Goal: Obtain resource: Download file/media

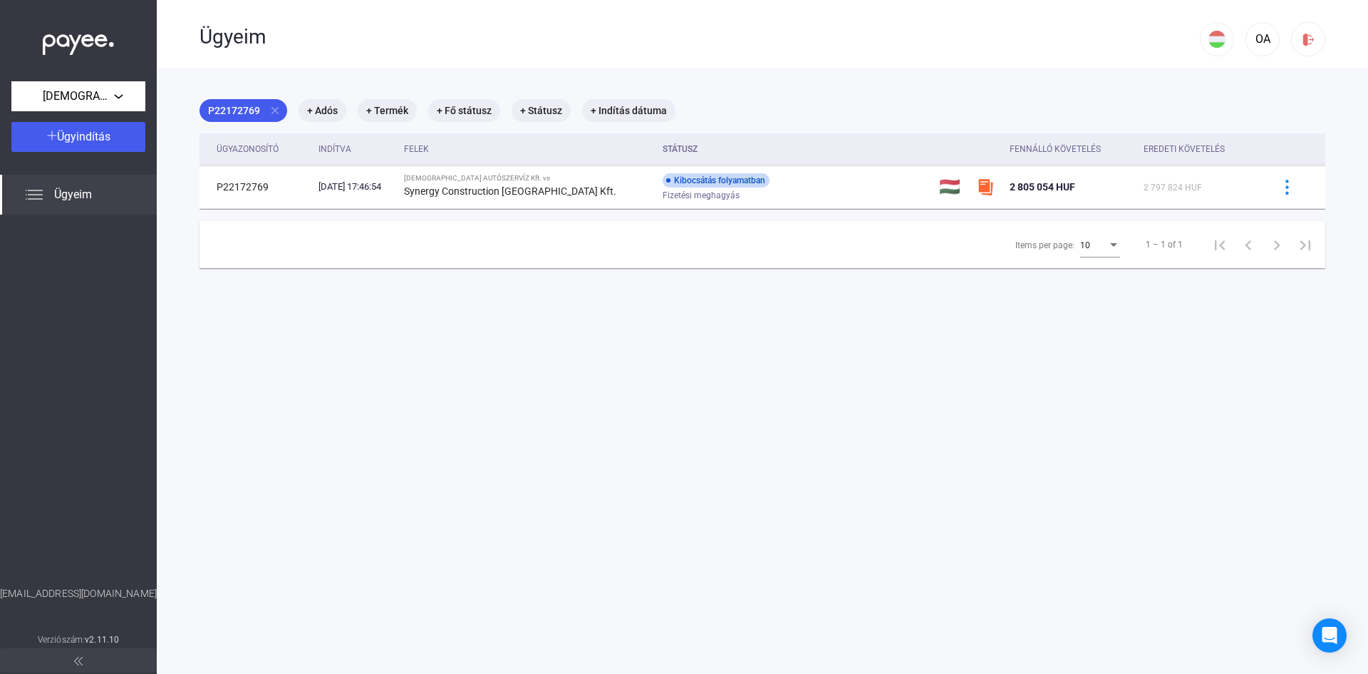
click at [61, 197] on span "Ügyeim" at bounding box center [73, 194] width 38 height 17
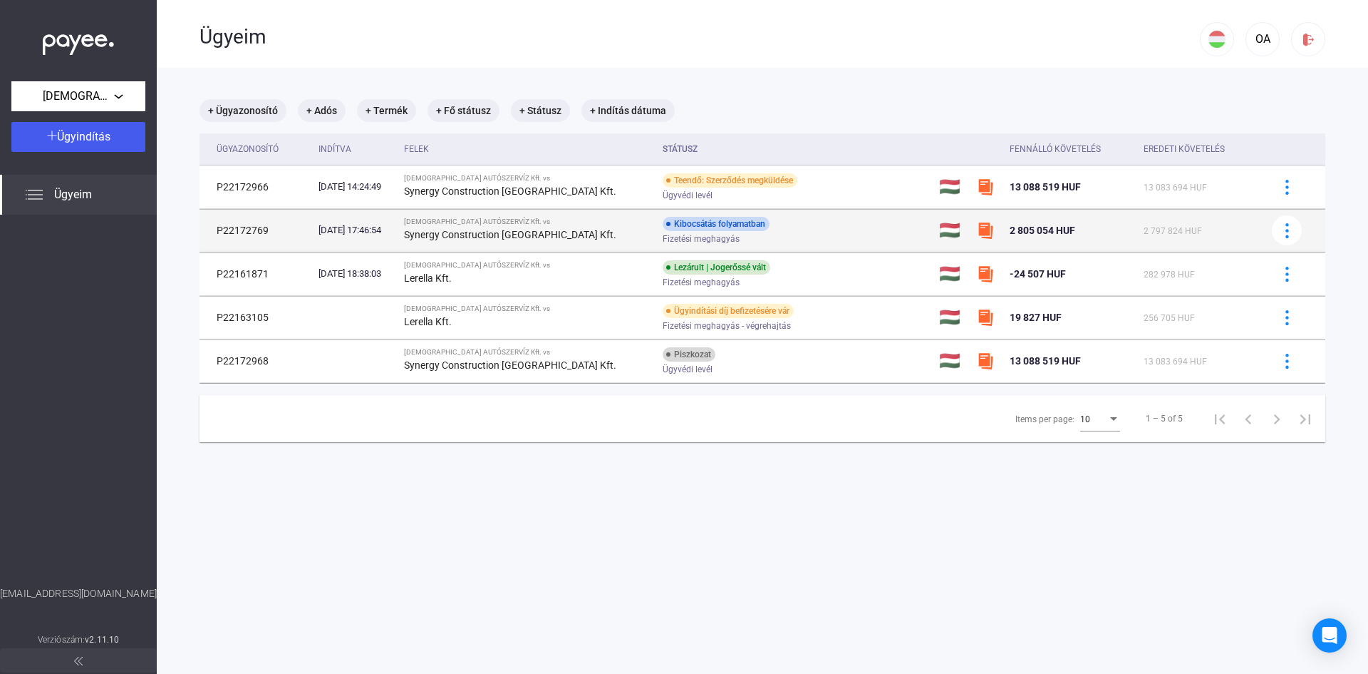
click at [547, 227] on div "Synergy Construction [GEOGRAPHIC_DATA] Kft." at bounding box center [527, 234] width 247 height 17
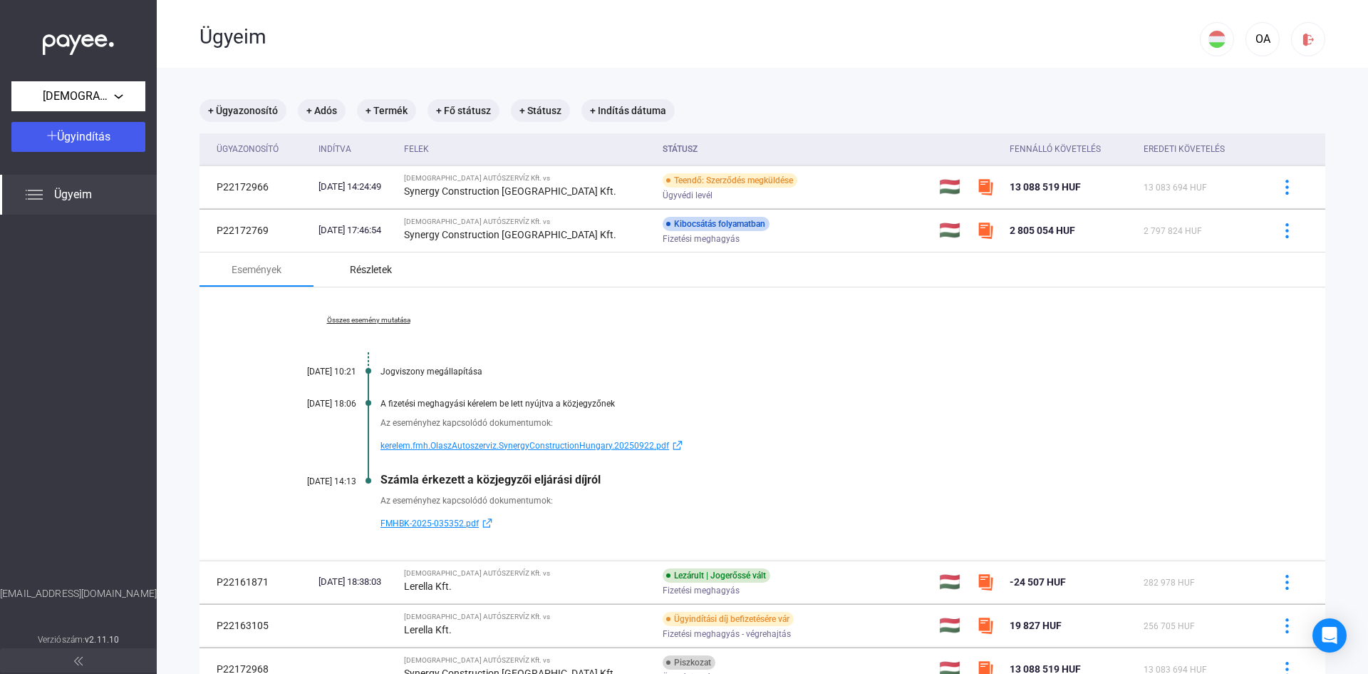
click at [374, 269] on div "Részletek" at bounding box center [371, 269] width 42 height 17
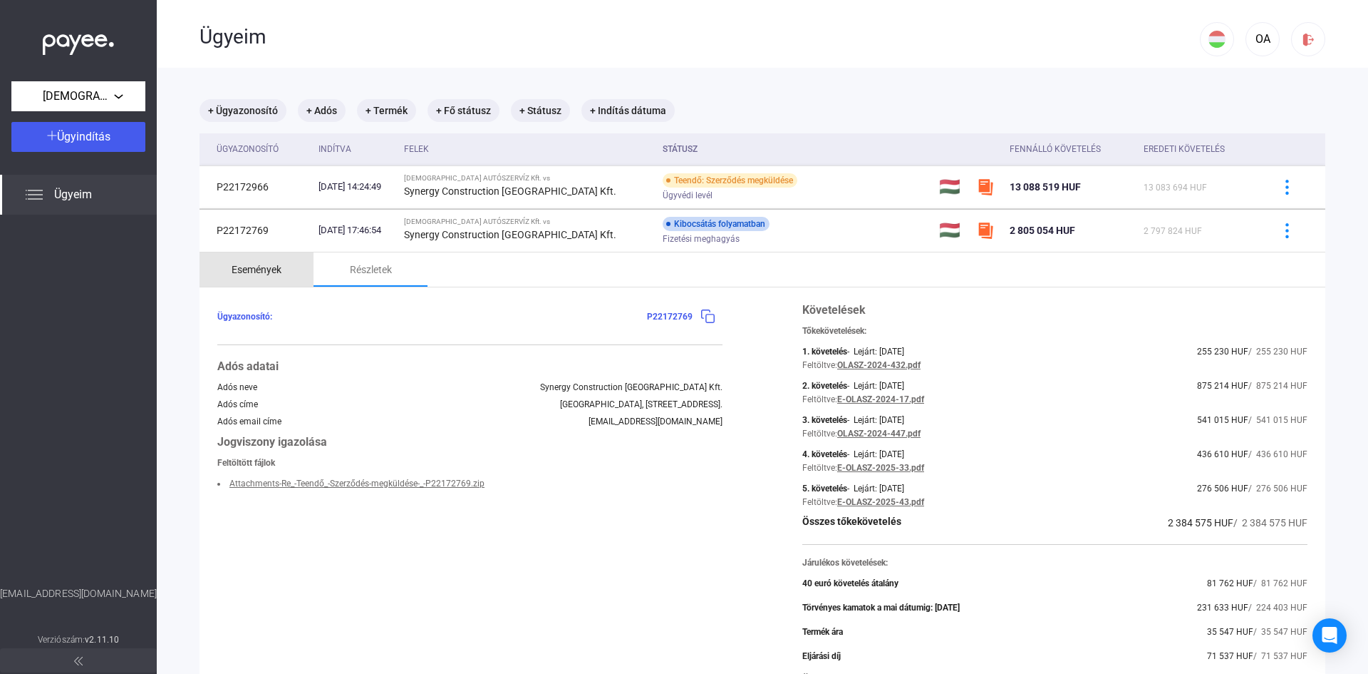
click at [254, 271] on div "Események" at bounding box center [257, 269] width 50 height 17
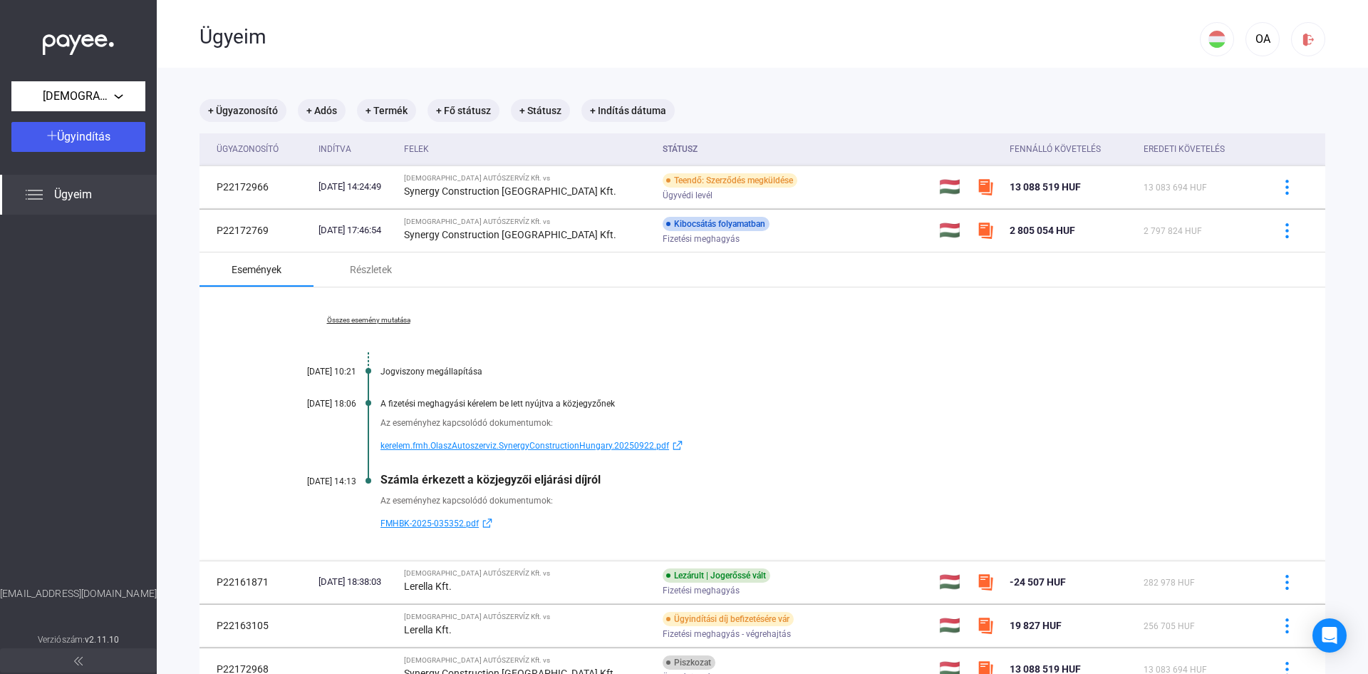
scroll to position [71, 0]
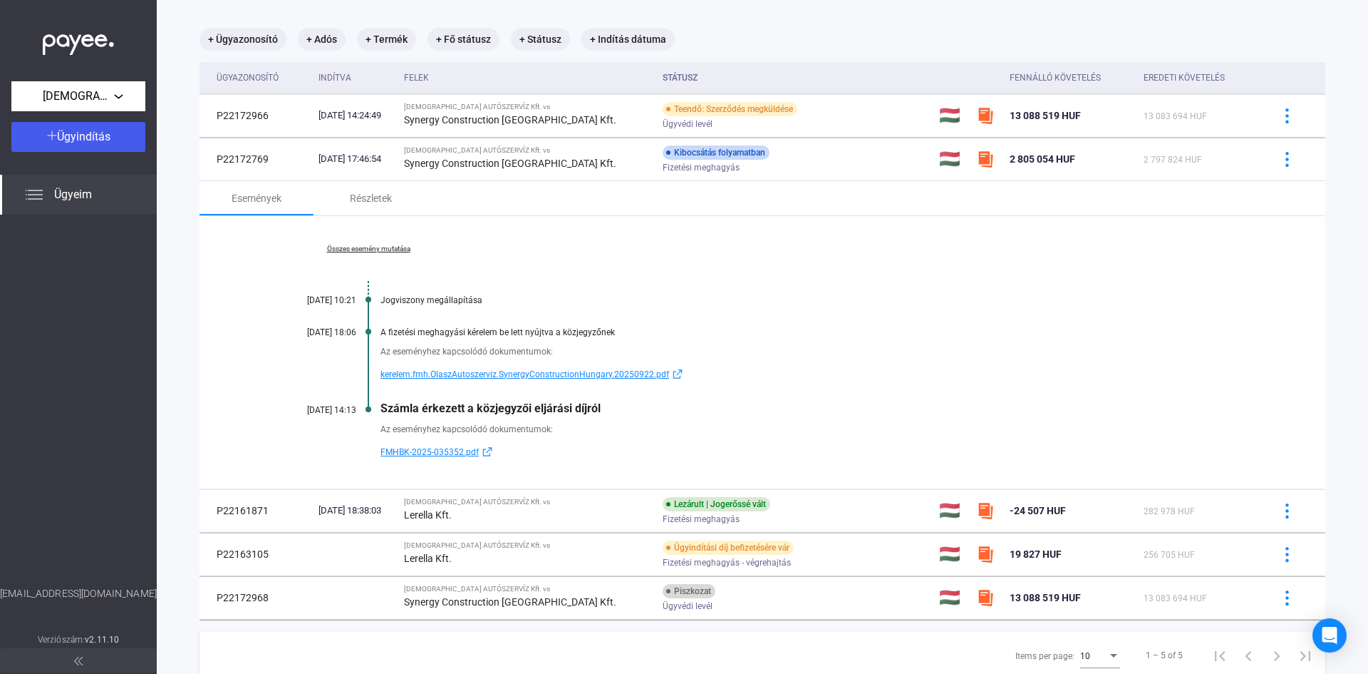
click at [473, 452] on span "FMHBK-2025-035352.pdf" at bounding box center [430, 451] width 98 height 17
